Goal: Find specific page/section: Find specific page/section

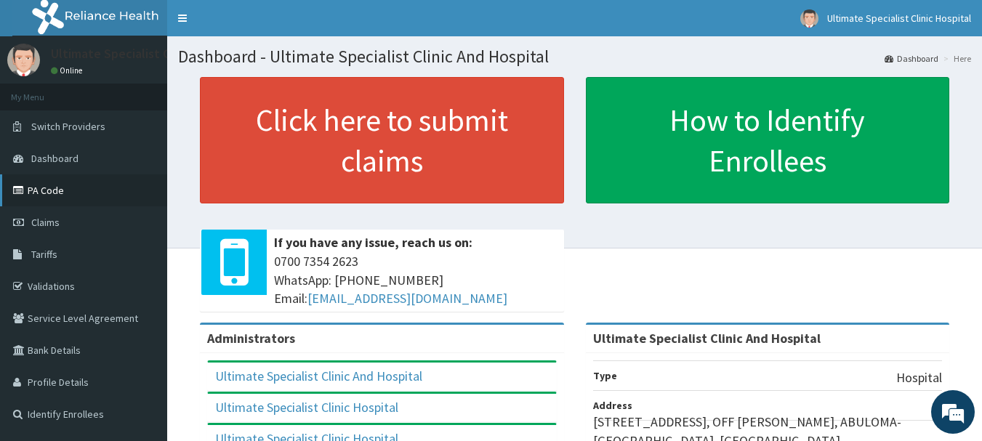
click at [43, 185] on link "PA Code" at bounding box center [83, 191] width 167 height 32
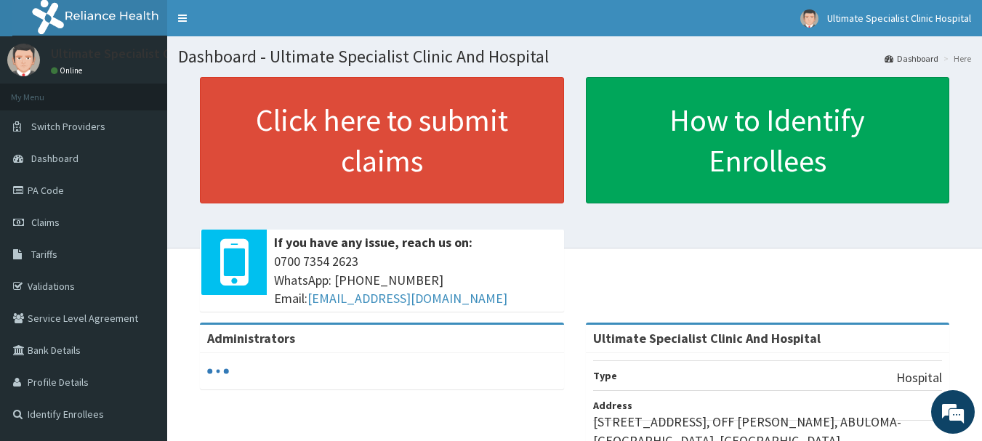
click at [53, 196] on link "PA Code" at bounding box center [83, 191] width 167 height 32
